Goal: Task Accomplishment & Management: Manage account settings

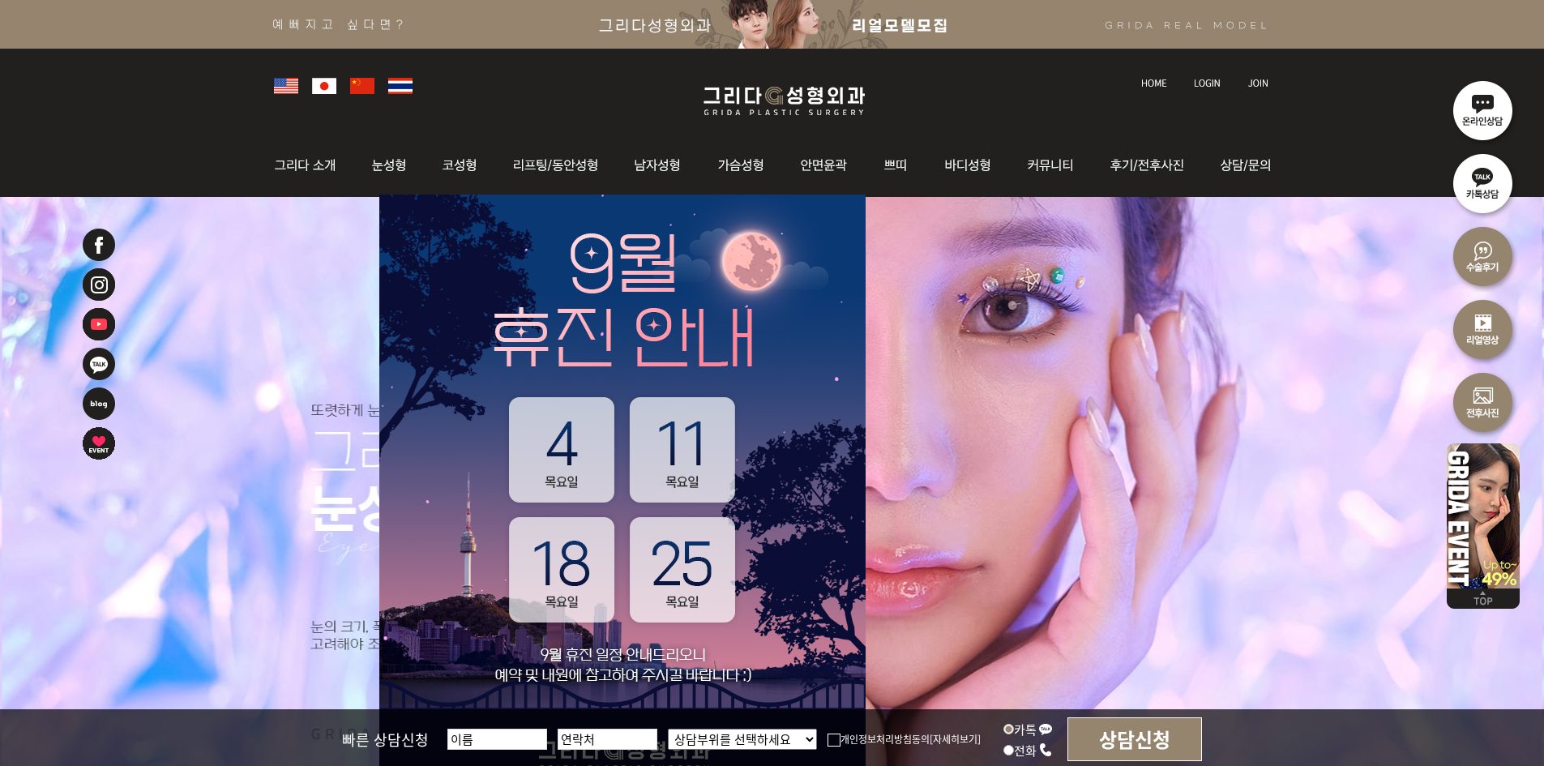
click at [1133, 85] on li at bounding box center [1155, 74] width 45 height 34
click at [1141, 85] on img at bounding box center [1154, 83] width 26 height 9
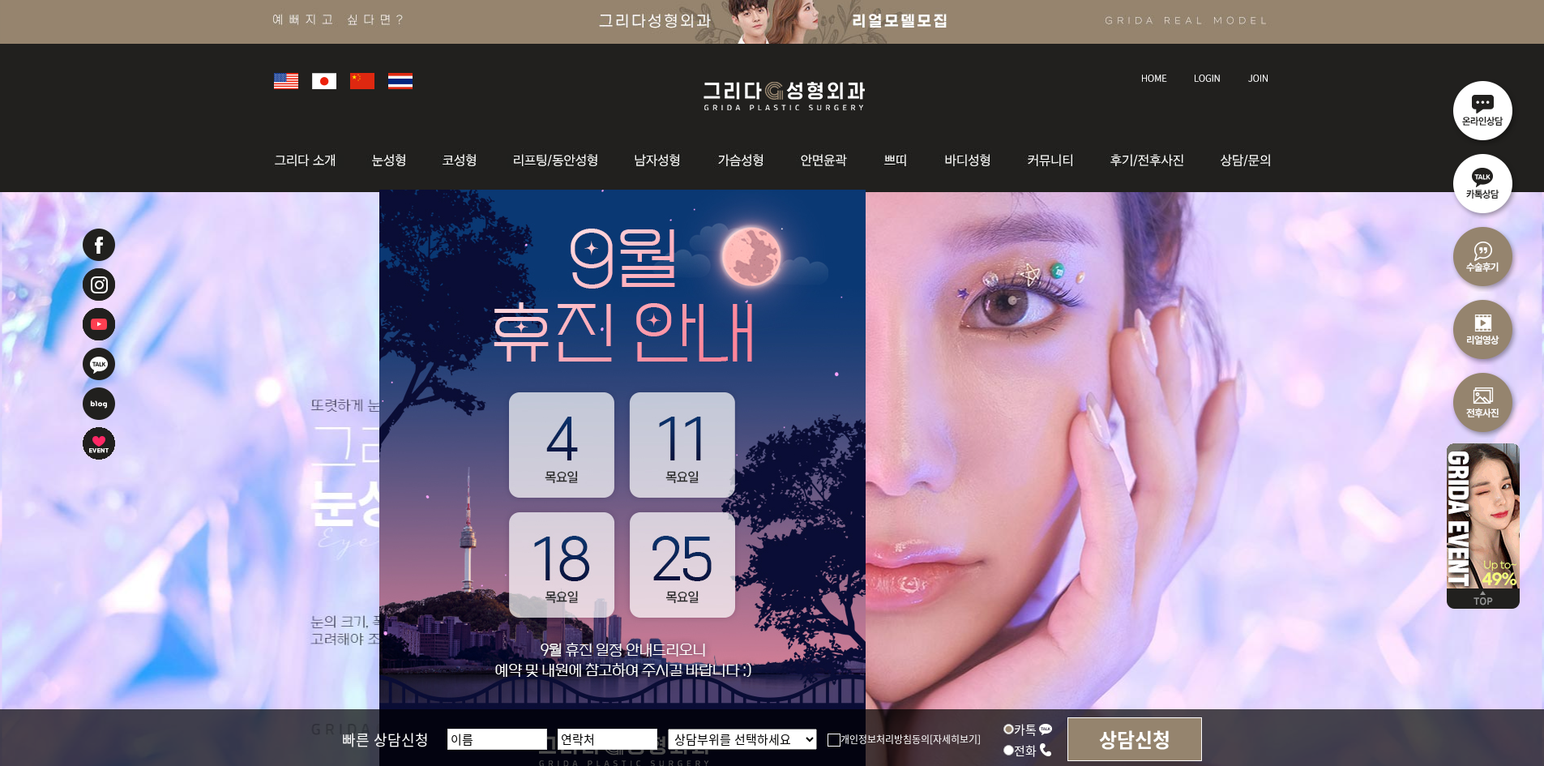
scroll to position [162, 0]
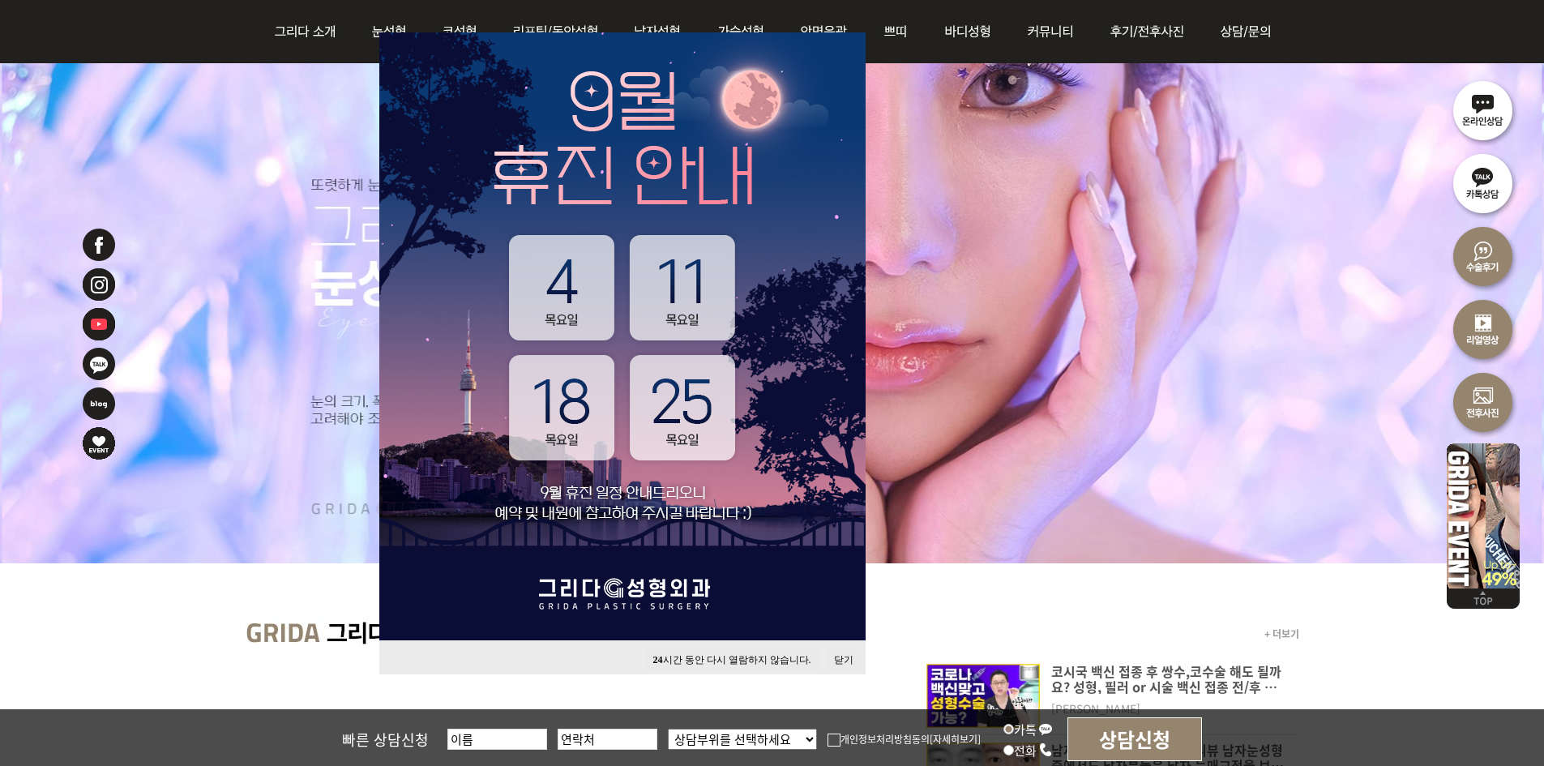
click at [847, 654] on button "닫기" at bounding box center [844, 660] width 36 height 22
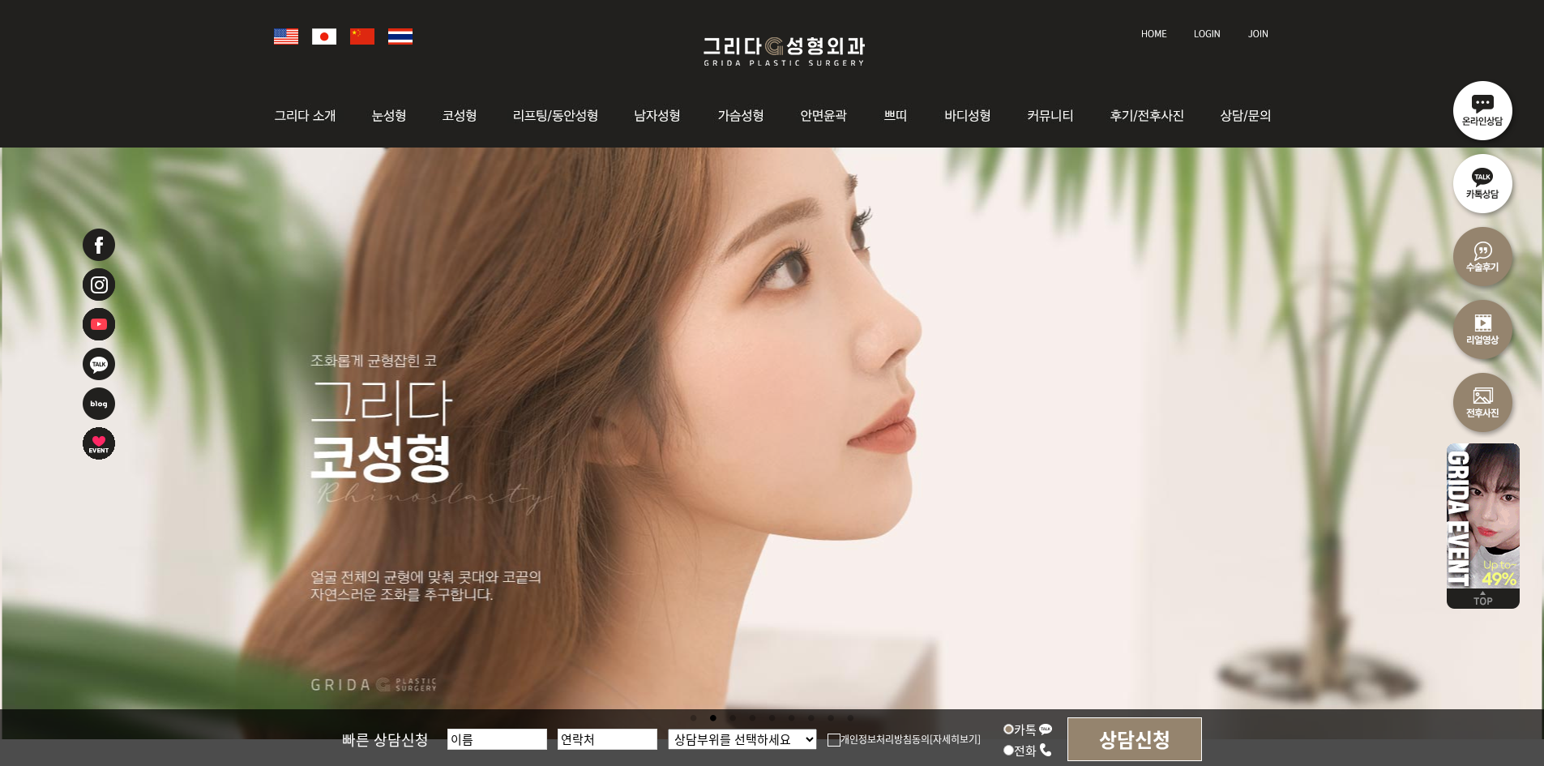
scroll to position [0, 0]
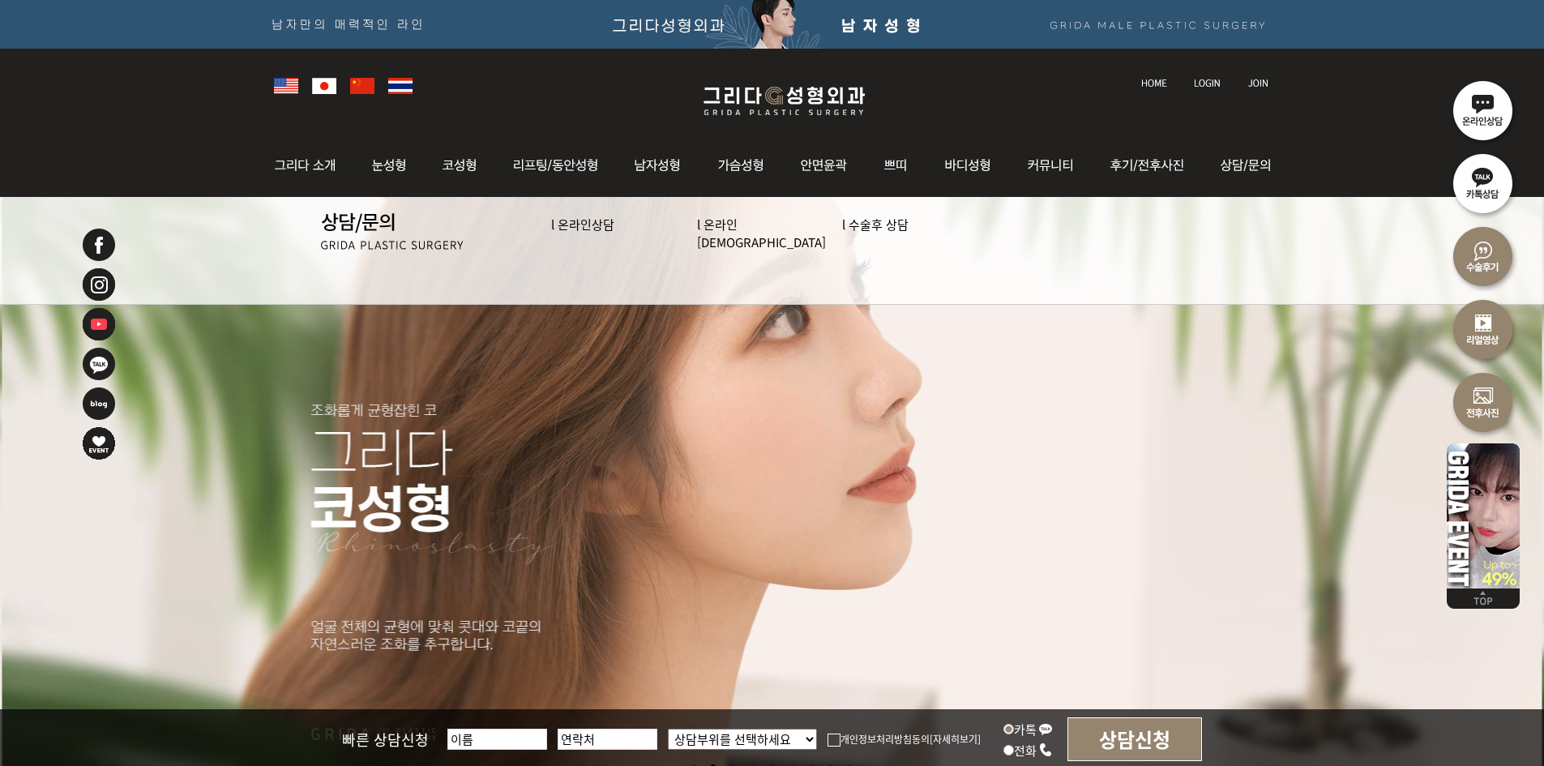
click at [1199, 79] on img at bounding box center [1207, 83] width 27 height 9
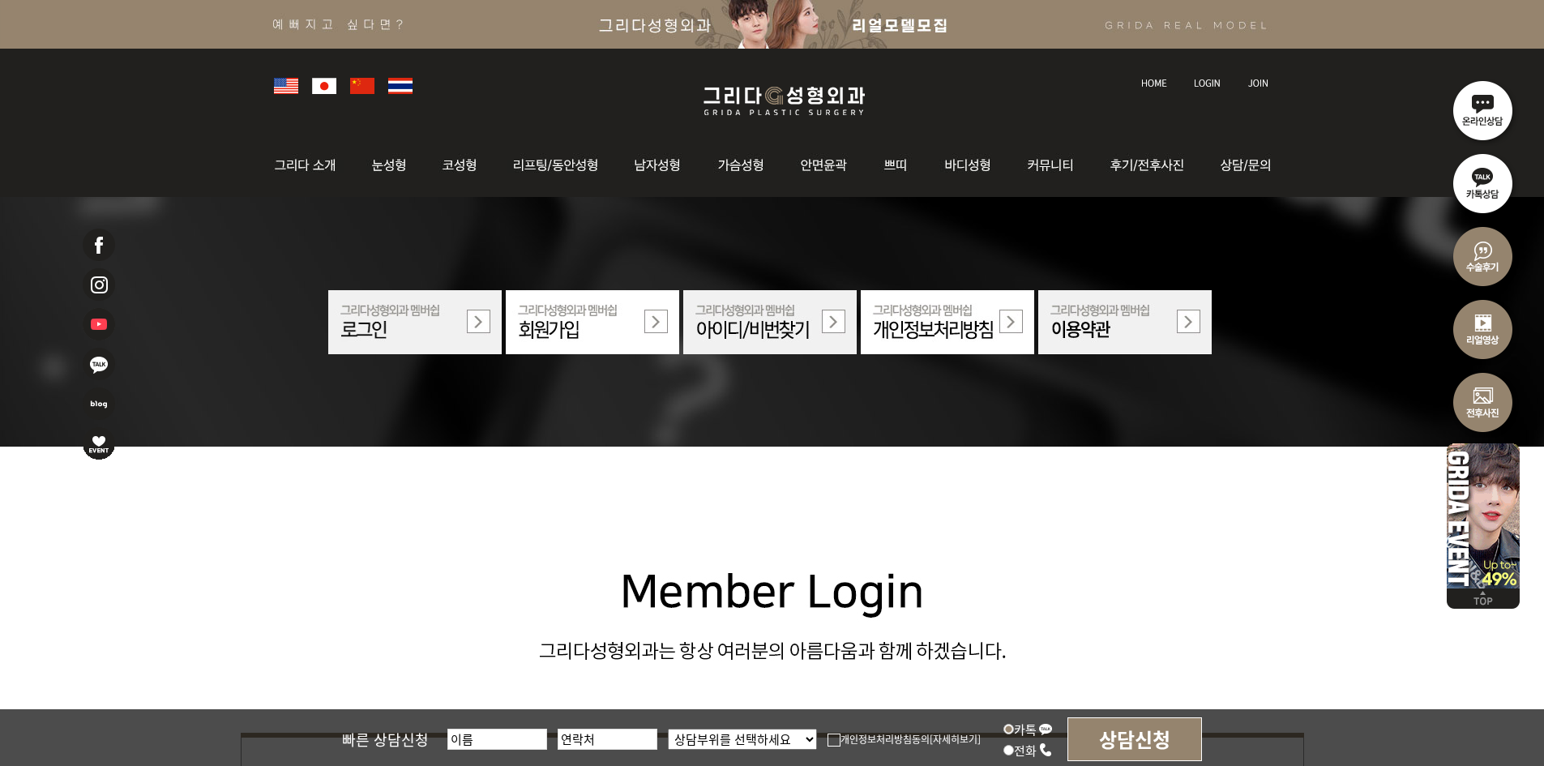
scroll to position [567, 0]
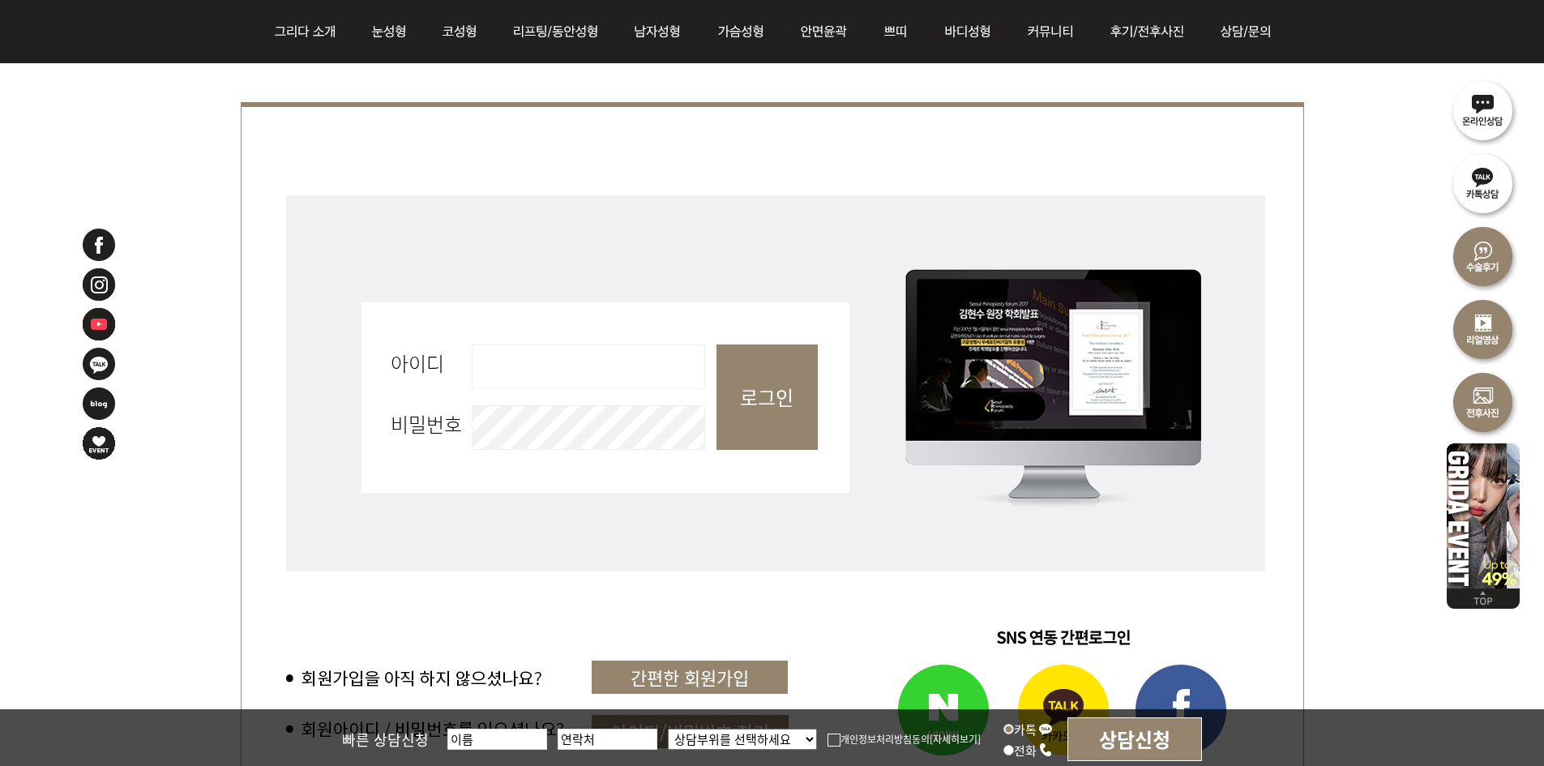
drag, startPoint x: 627, startPoint y: 365, endPoint x: 635, endPoint y: 387, distance: 23.1
click at [626, 365] on input "아이디 필수" at bounding box center [588, 366] width 233 height 45
type input "admin"
click at [748, 399] on input "로그인" at bounding box center [766, 396] width 101 height 105
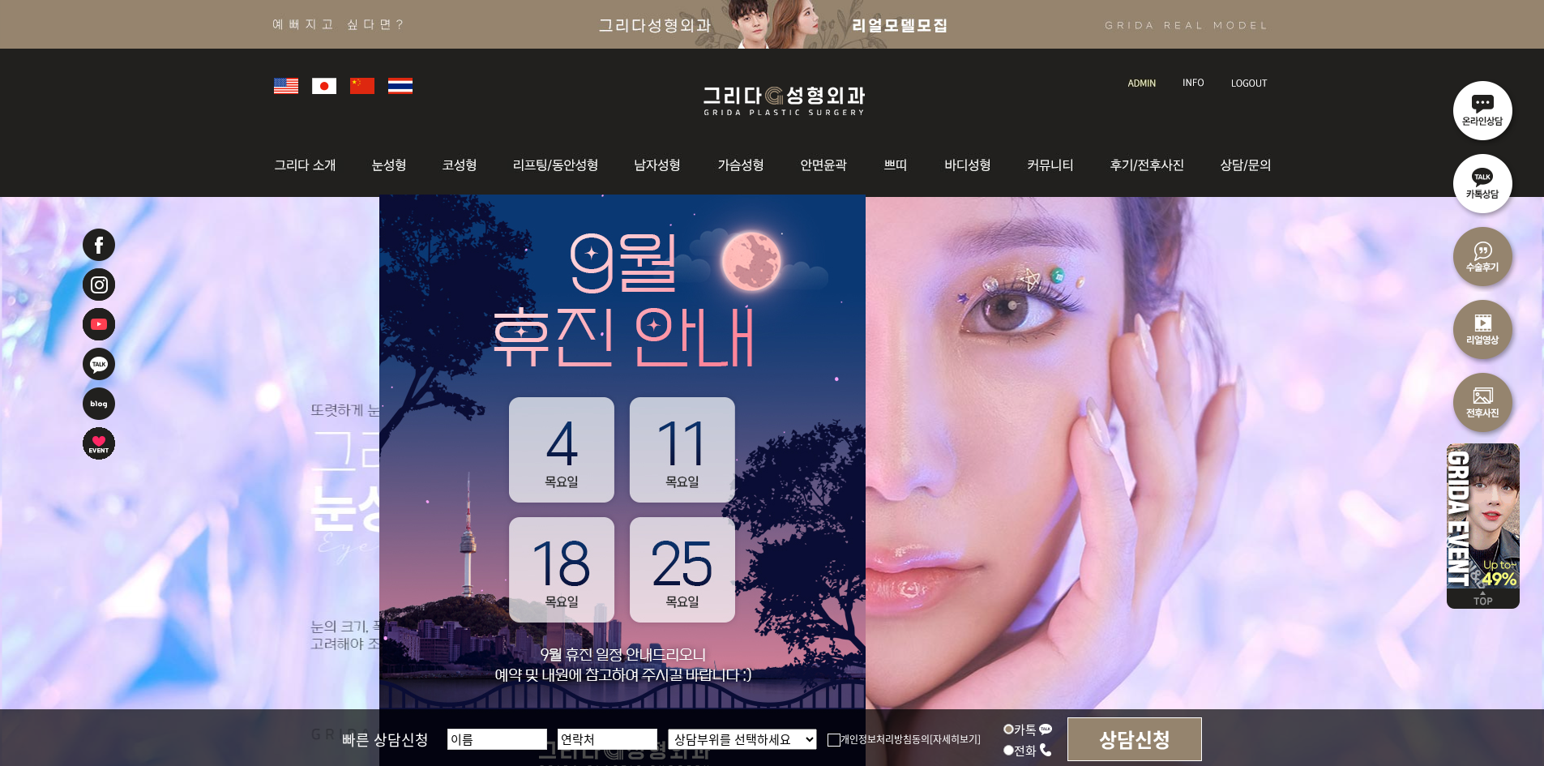
click at [1144, 90] on div at bounding box center [772, 84] width 1013 height 71
click at [1141, 82] on img at bounding box center [1142, 83] width 28 height 9
